Goal: Task Accomplishment & Management: Complete application form

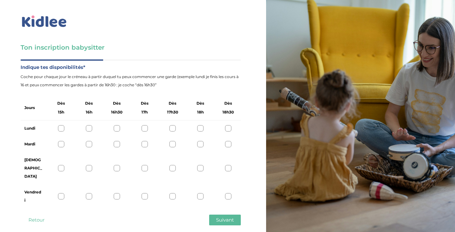
click at [228, 127] on div at bounding box center [228, 128] width 6 height 6
click at [229, 143] on div at bounding box center [228, 144] width 6 height 6
click at [61, 165] on div at bounding box center [61, 168] width 6 height 6
click at [61, 193] on div at bounding box center [61, 196] width 6 height 6
click at [219, 217] on span "Suivant" at bounding box center [225, 220] width 18 height 6
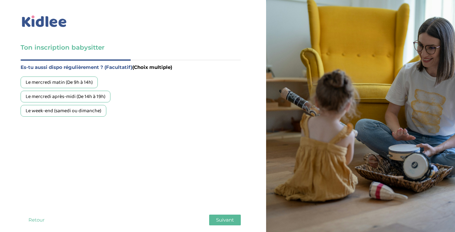
click at [83, 83] on div "Le mercredi matin (De 9h à 14h)" at bounding box center [59, 83] width 77 height 12
click at [67, 112] on div "Le week-end (samedi ou dimanche)" at bounding box center [64, 111] width 86 height 12
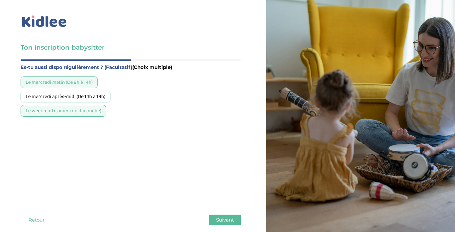
click at [96, 99] on div "Le mercredi après-midi (De 14h à 19h)" at bounding box center [66, 97] width 90 height 12
click at [229, 217] on span "Suivant" at bounding box center [225, 220] width 18 height 6
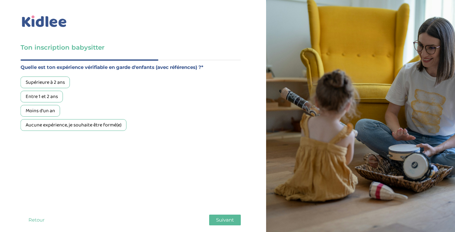
click at [51, 112] on div "Moins d'un an" at bounding box center [41, 111] width 40 height 12
click at [213, 215] on button "Suivant" at bounding box center [225, 220] width 32 height 11
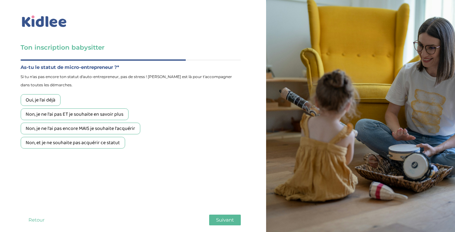
click at [61, 143] on div "Non, et je ne souhaite pas acquérir ce statut" at bounding box center [73, 143] width 104 height 12
click at [230, 217] on span "Suivant" at bounding box center [225, 220] width 18 height 6
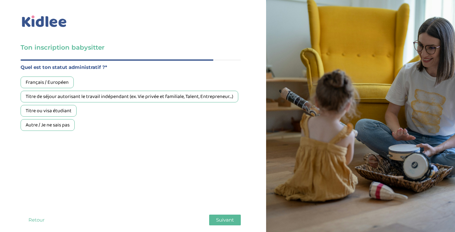
click at [49, 82] on div "Français / Européen" at bounding box center [47, 83] width 53 height 12
click at [213, 215] on button "Suivant" at bounding box center [225, 220] width 32 height 11
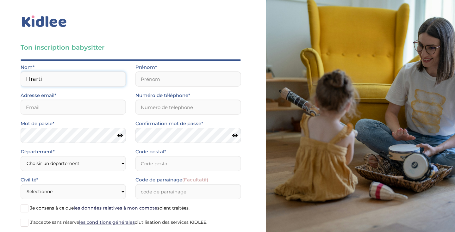
type input "Hrarti"
type input "Assia"
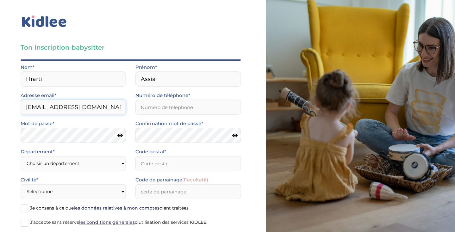
type input "assia.hrarti@outlook.com"
type input "0767816346"
select select "95"
click at [152, 159] on input "Code postal*" at bounding box center [187, 163] width 105 height 15
type input "95410"
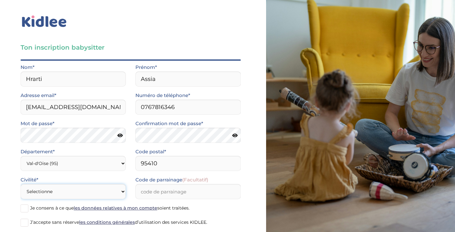
select select "1"
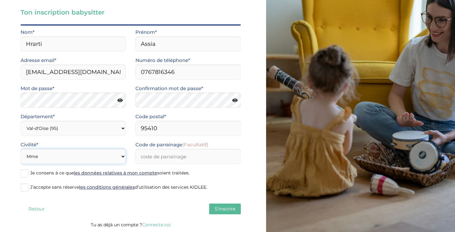
scroll to position [35, 0]
click at [27, 176] on span at bounding box center [25, 174] width 8 height 8
click at [0, 0] on input "Je consens à ce que les données relatives à mon compte soient traitées." at bounding box center [0, 0] width 0 height 0
click at [24, 188] on span at bounding box center [25, 188] width 8 height 8
click at [0, 0] on input "J’accepte sans réserve les conditions générales d’utilisation des services KIDL…" at bounding box center [0, 0] width 0 height 0
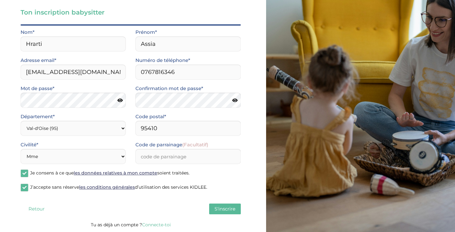
click at [213, 207] on button "S'inscrire" at bounding box center [225, 209] width 32 height 11
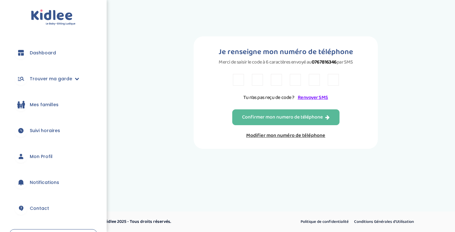
click at [238, 83] on input "text" at bounding box center [238, 80] width 11 height 12
type input "F"
type input "D"
type input "9"
type input "7"
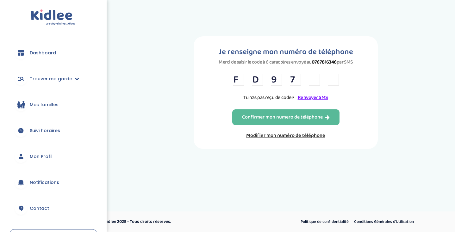
type input "8"
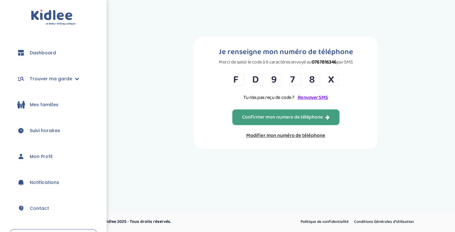
type input "X"
click at [248, 121] on div "Confirmer mon numero de téléphone" at bounding box center [286, 117] width 88 height 7
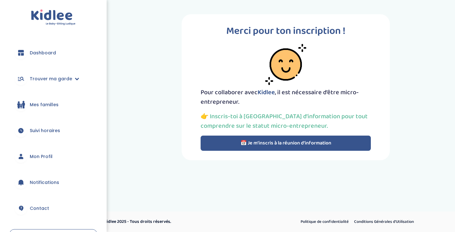
click at [242, 145] on button "📅 Je m’inscris à la réunion d’information" at bounding box center [286, 143] width 170 height 15
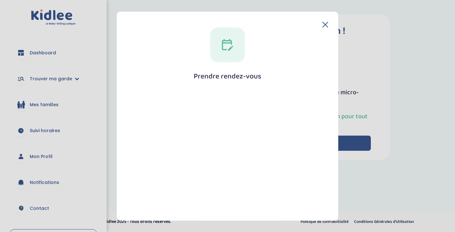
click at [229, 43] on icon at bounding box center [227, 45] width 11 height 12
click at [225, 77] on h1 "Prendre rendez-vous" at bounding box center [228, 76] width 68 height 8
click at [319, 25] on header at bounding box center [227, 25] width 201 height 6
click at [326, 23] on div "Prendre rendez-vous Fermer" at bounding box center [227, 116] width 221 height 209
click at [324, 22] on div "Prendre rendez-vous Fermer" at bounding box center [227, 116] width 221 height 209
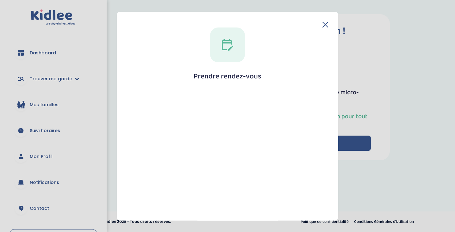
click at [324, 22] on icon at bounding box center [325, 25] width 6 height 6
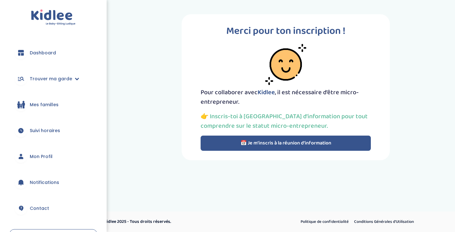
click at [271, 145] on button "📅 Je m’inscris à la réunion d’information" at bounding box center [286, 143] width 170 height 15
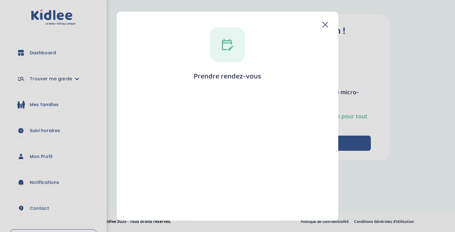
click at [226, 37] on div at bounding box center [227, 45] width 35 height 35
click at [233, 74] on h1 "Prendre rendez-vous" at bounding box center [228, 76] width 68 height 8
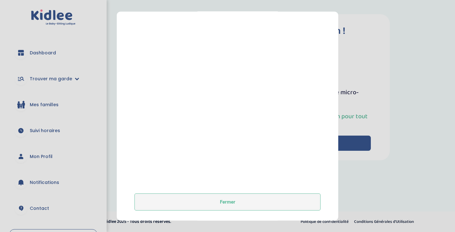
click at [207, 196] on button "Fermer" at bounding box center [227, 202] width 186 height 17
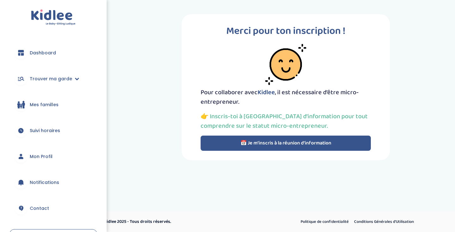
click at [231, 144] on button "📅 Je m’inscris à la réunion d’information" at bounding box center [286, 143] width 170 height 15
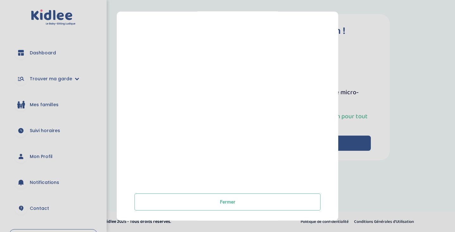
scroll to position [113, 0]
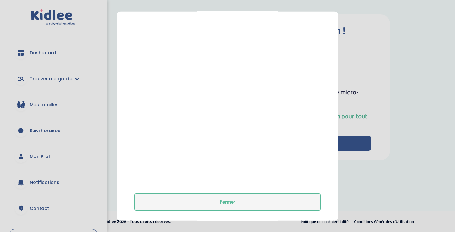
click at [211, 210] on button "Fermer" at bounding box center [227, 202] width 186 height 17
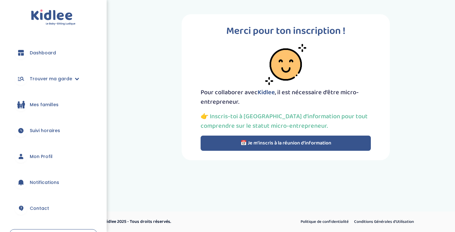
click at [55, 100] on link "Mes familles" at bounding box center [53, 104] width 88 height 23
